Goal: Task Accomplishment & Management: Manage account settings

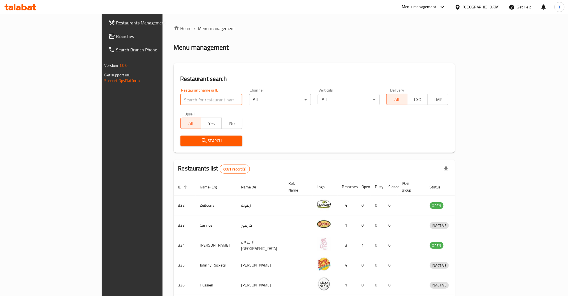
click at [181, 102] on input "search" at bounding box center [212, 99] width 62 height 11
type input "tea time"
click button "Search" at bounding box center [212, 140] width 62 height 10
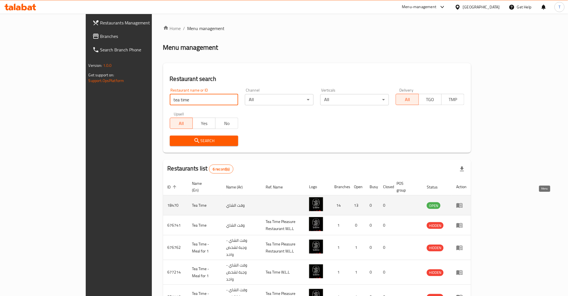
click at [462, 204] on icon "enhanced table" at bounding box center [461, 205] width 2 height 2
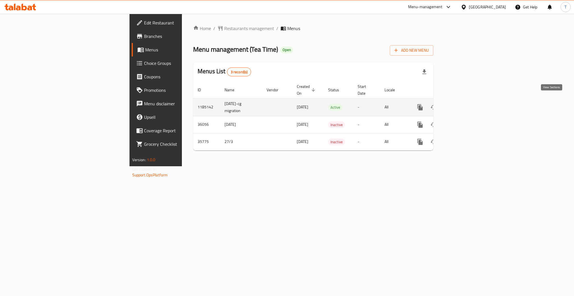
click at [464, 104] on icon "enhanced table" at bounding box center [460, 107] width 7 height 7
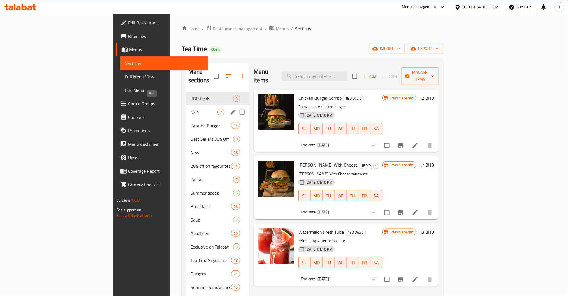
click at [191, 109] on span "M41" at bounding box center [204, 112] width 27 height 7
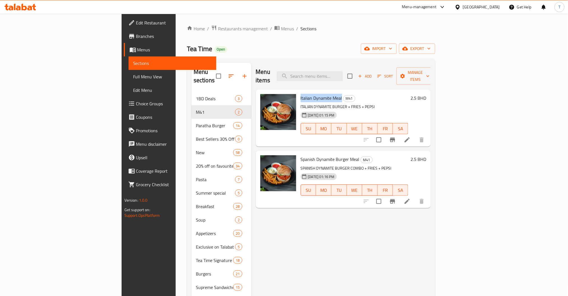
drag, startPoint x: 311, startPoint y: 89, endPoint x: 270, endPoint y: 88, distance: 40.9
click at [301, 94] on span "Italian Dynamite Meal" at bounding box center [322, 98] width 42 height 8
drag, startPoint x: 328, startPoint y: 150, endPoint x: 269, endPoint y: 153, distance: 59.0
click at [299, 153] on div "Spanish Dynamite Burger Meal M41 SPANISH DYNAMITE BURGER COMBO + FRIES + PEPSI …" at bounding box center [355, 179] width 112 height 52
copy span "Spanish Dynamite Burger Meal"
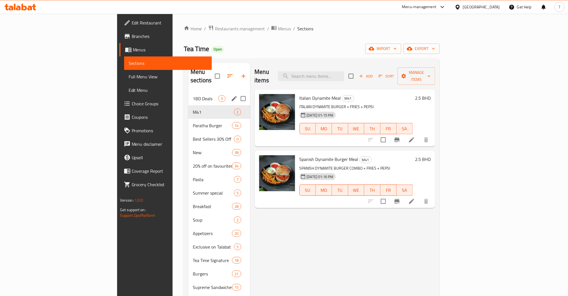
click at [188, 96] on div "1BD Deals 3" at bounding box center [219, 98] width 62 height 13
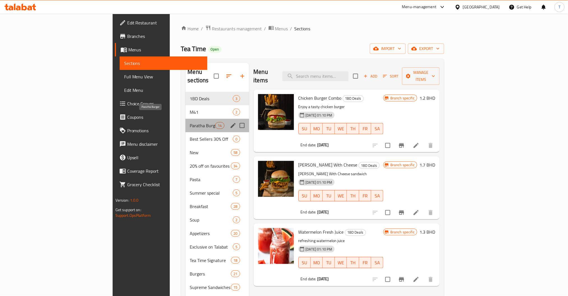
click at [190, 122] on span "Paratha Burger" at bounding box center [203, 125] width 26 height 7
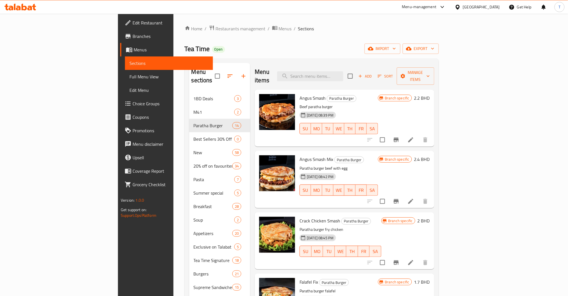
click at [370, 103] on p "Beef paratha burger" at bounding box center [339, 106] width 78 height 7
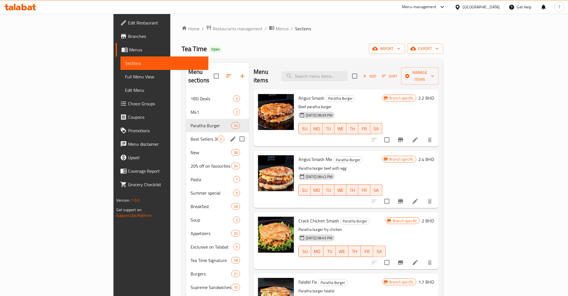
click at [186, 134] on div "Best Sellers 30% Off 0" at bounding box center [217, 138] width 63 height 13
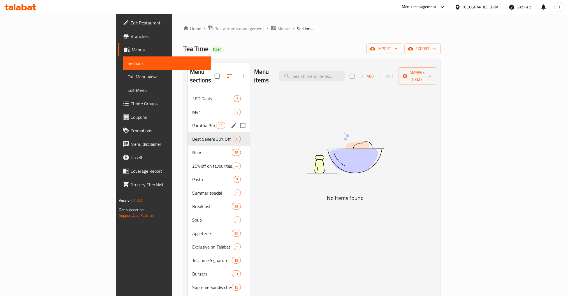
click at [188, 119] on div "Paratha Burger 14" at bounding box center [219, 125] width 62 height 13
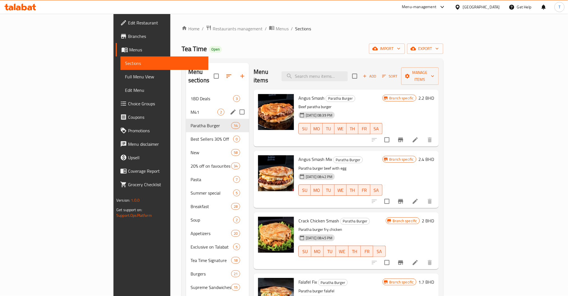
click at [186, 105] on div "M41 2" at bounding box center [217, 111] width 63 height 13
